Goal: Check status: Check status

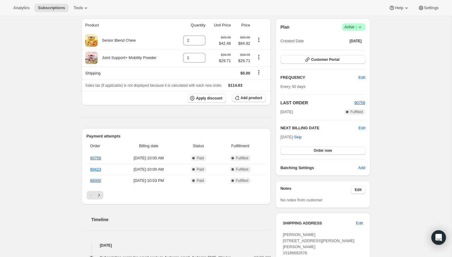
scroll to position [57, 0]
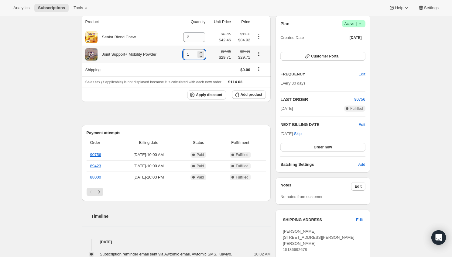
click at [191, 57] on input "1" at bounding box center [189, 55] width 13 height 10
click at [259, 55] on icon "Product actions" at bounding box center [259, 54] width 6 height 6
click at [198, 56] on icon at bounding box center [201, 56] width 6 height 6
type input "0"
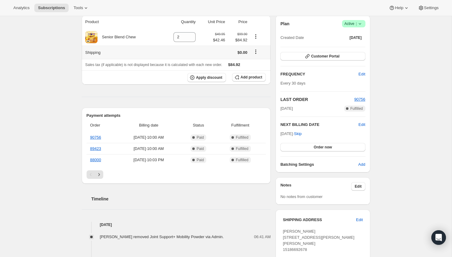
scroll to position [0, 0]
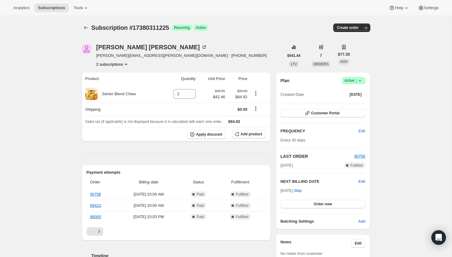
click at [252, 31] on div "Subscription #17380311225 Success Recurring Success Active" at bounding box center [179, 27] width 176 height 9
click at [86, 24] on button "Subscriptions" at bounding box center [86, 27] width 9 height 9
